Goal: Task Accomplishment & Management: Manage account settings

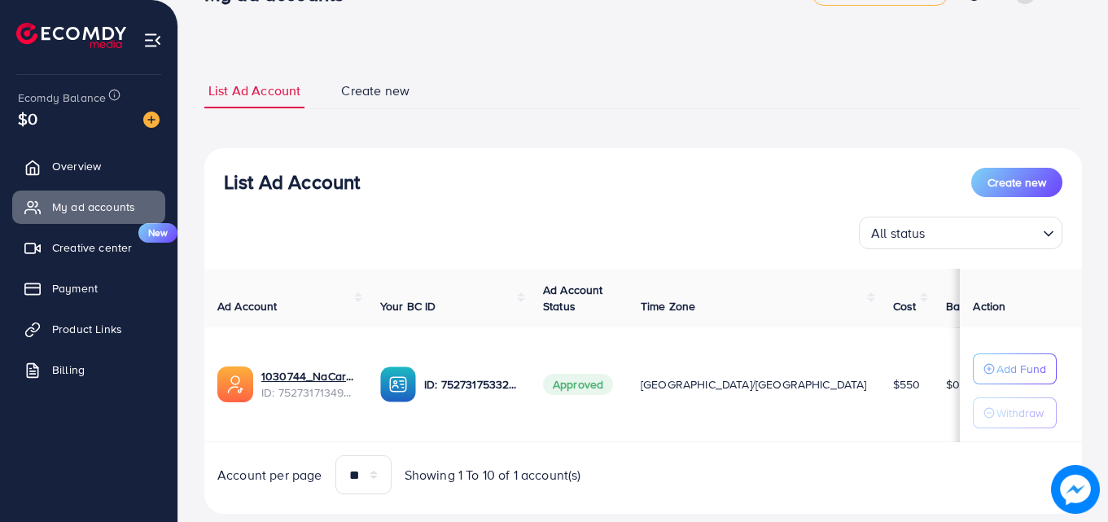
scroll to position [81, 0]
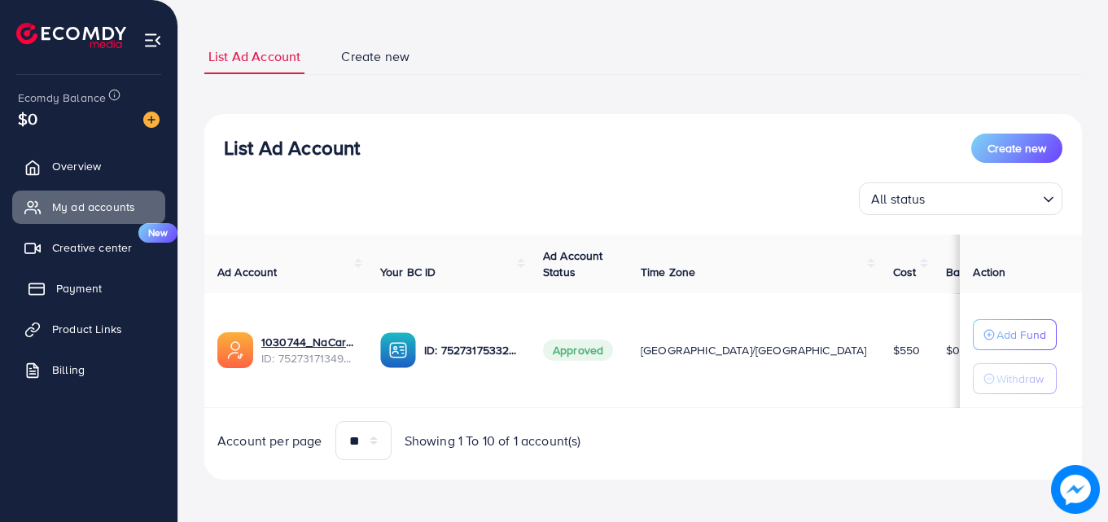
click at [84, 289] on span "Payment" at bounding box center [79, 288] width 46 height 16
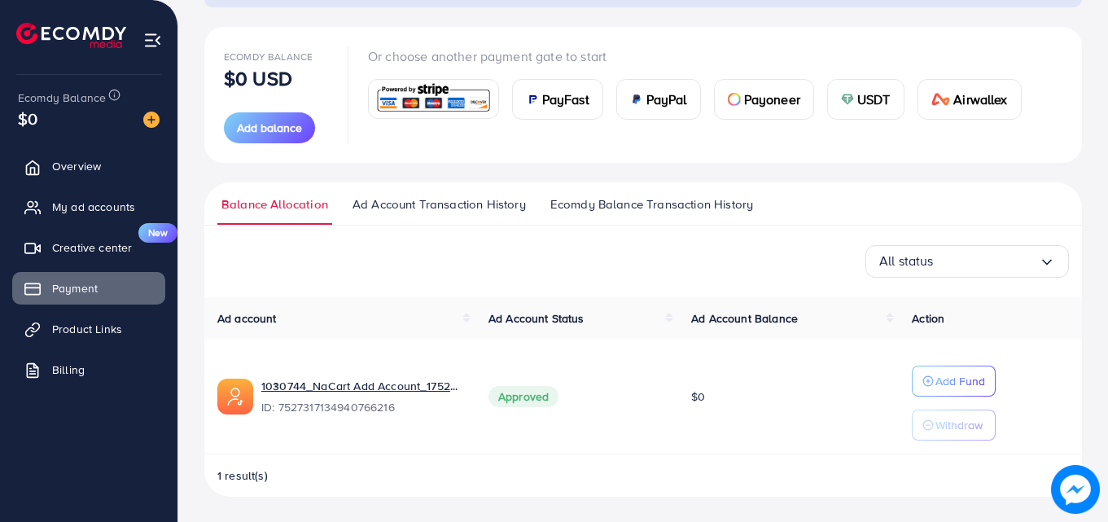
scroll to position [169, 0]
click at [582, 198] on span "Ecomdy Balance Transaction History" at bounding box center [651, 204] width 203 height 18
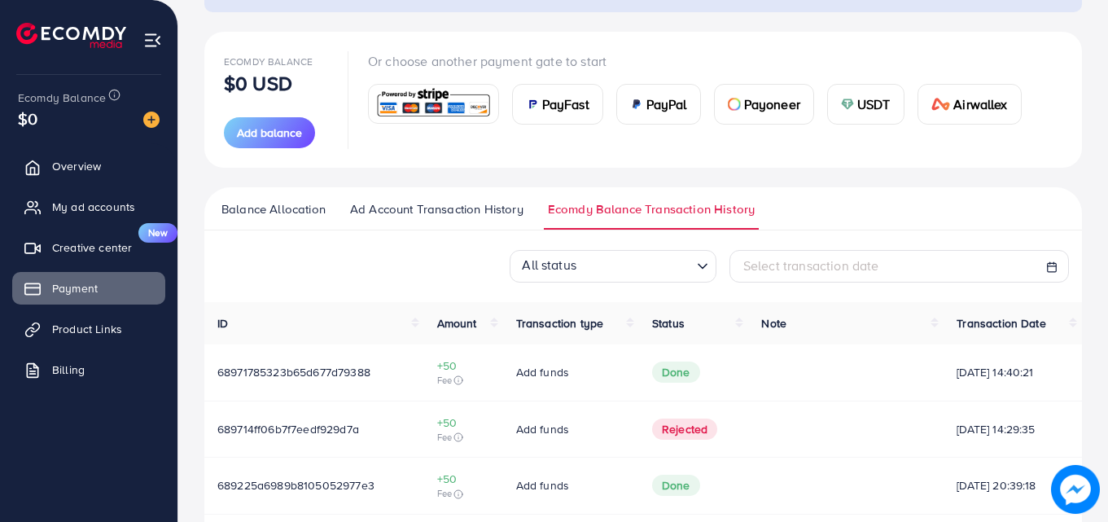
scroll to position [244, 0]
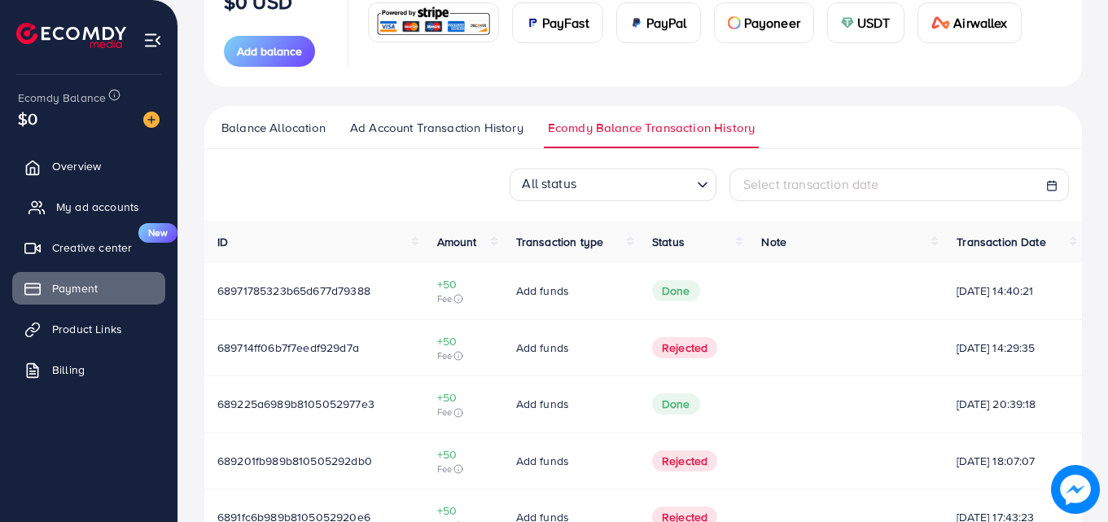
click at [81, 210] on span "My ad accounts" at bounding box center [97, 207] width 83 height 16
